Goal: Transaction & Acquisition: Purchase product/service

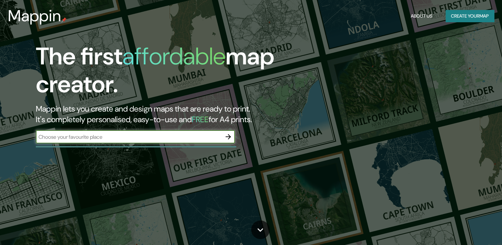
click at [213, 135] on input "text" at bounding box center [129, 137] width 186 height 8
type input "toluca"
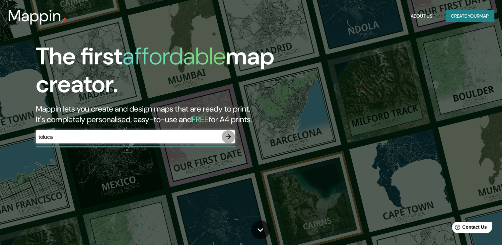
click at [227, 138] on icon "button" at bounding box center [228, 137] width 8 height 8
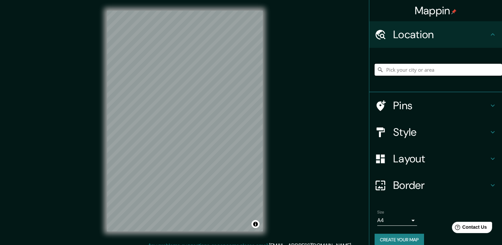
click at [392, 70] on input "Pick your city or area" at bounding box center [438, 70] width 127 height 12
click at [431, 67] on input "[GEOGRAPHIC_DATA], [US_STATE], [GEOGRAPHIC_DATA]" at bounding box center [438, 70] width 127 height 12
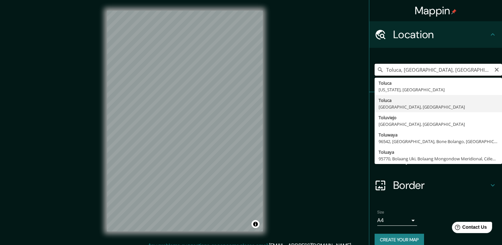
click at [418, 70] on input "Toluca, [GEOGRAPHIC_DATA], [GEOGRAPHIC_DATA]" at bounding box center [438, 70] width 127 height 12
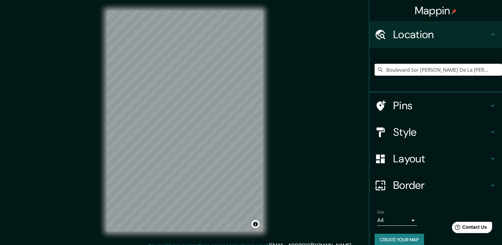
type input "Boulevard Sor [PERSON_NAME] De La [PERSON_NAME], [GEOGRAPHIC_DATA][PERSON_NAME]…"
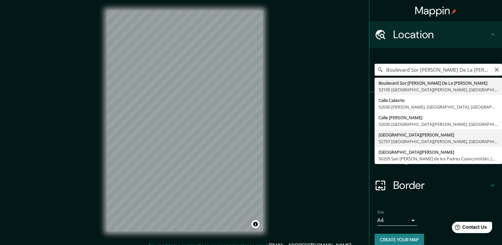
scroll to position [8, 0]
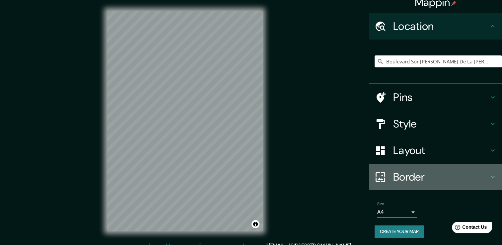
click at [450, 174] on h4 "Border" at bounding box center [441, 176] width 96 height 13
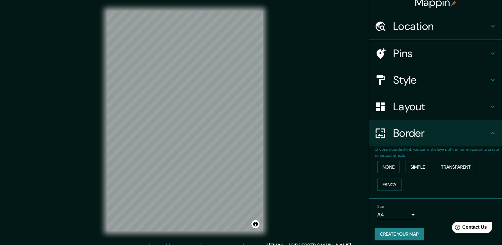
scroll to position [0, 0]
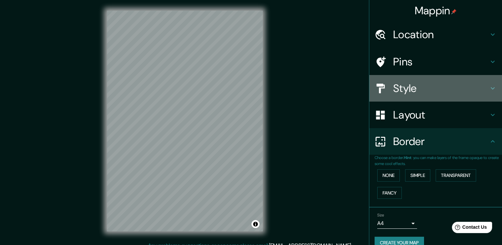
click at [415, 90] on h4 "Style" at bounding box center [441, 88] width 96 height 13
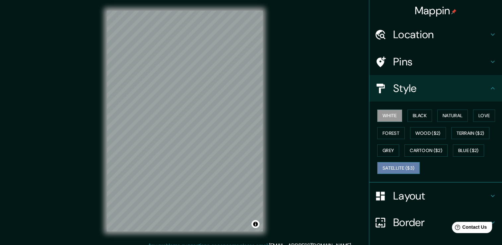
click at [406, 163] on button "Satellite ($3)" at bounding box center [398, 168] width 42 height 12
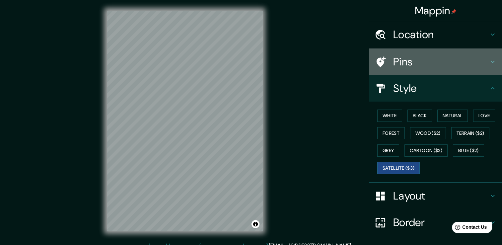
click at [422, 68] on h4 "Pins" at bounding box center [441, 61] width 96 height 13
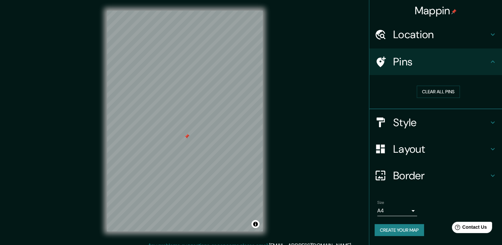
click at [431, 68] on div "Pins" at bounding box center [435, 61] width 133 height 27
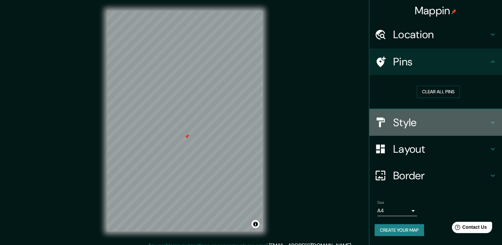
click at [417, 125] on h4 "Style" at bounding box center [441, 122] width 96 height 13
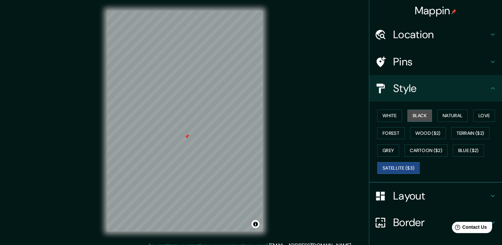
click at [419, 117] on button "Black" at bounding box center [420, 116] width 25 height 12
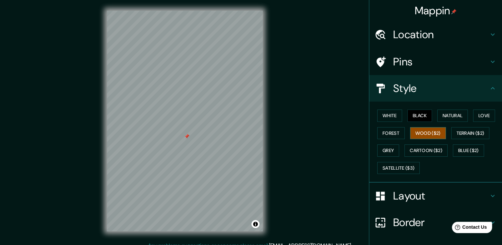
drag, startPoint x: 275, startPoint y: 130, endPoint x: 418, endPoint y: 129, distance: 143.4
click at [418, 129] on div "Mappin Location Boulevard [GEOGRAPHIC_DATA][PERSON_NAME][PERSON_NAME][PERSON_NA…" at bounding box center [251, 126] width 502 height 252
drag, startPoint x: 418, startPoint y: 129, endPoint x: 387, endPoint y: 118, distance: 33.3
click at [387, 118] on button "White" at bounding box center [389, 116] width 25 height 12
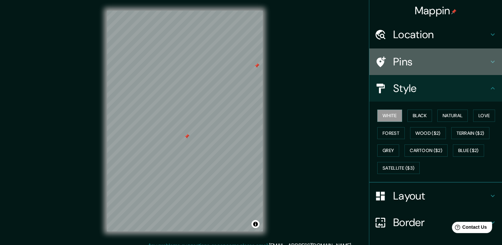
click at [421, 63] on h4 "Pins" at bounding box center [441, 61] width 96 height 13
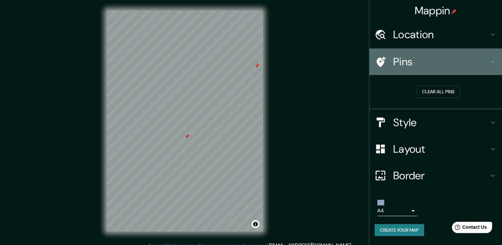
click at [453, 63] on h4 "Pins" at bounding box center [441, 61] width 96 height 13
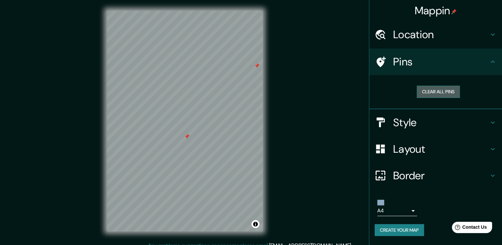
click at [441, 94] on button "Clear all pins" at bounding box center [438, 92] width 43 height 12
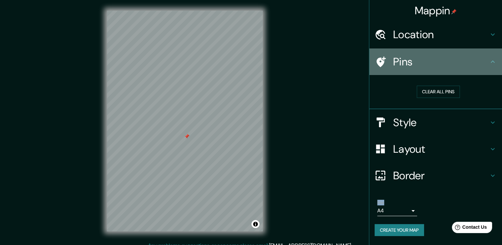
click at [438, 64] on h4 "Pins" at bounding box center [441, 61] width 96 height 13
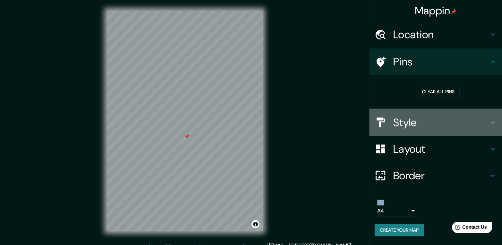
click at [409, 126] on h4 "Style" at bounding box center [441, 122] width 96 height 13
